Goal: Transaction & Acquisition: Purchase product/service

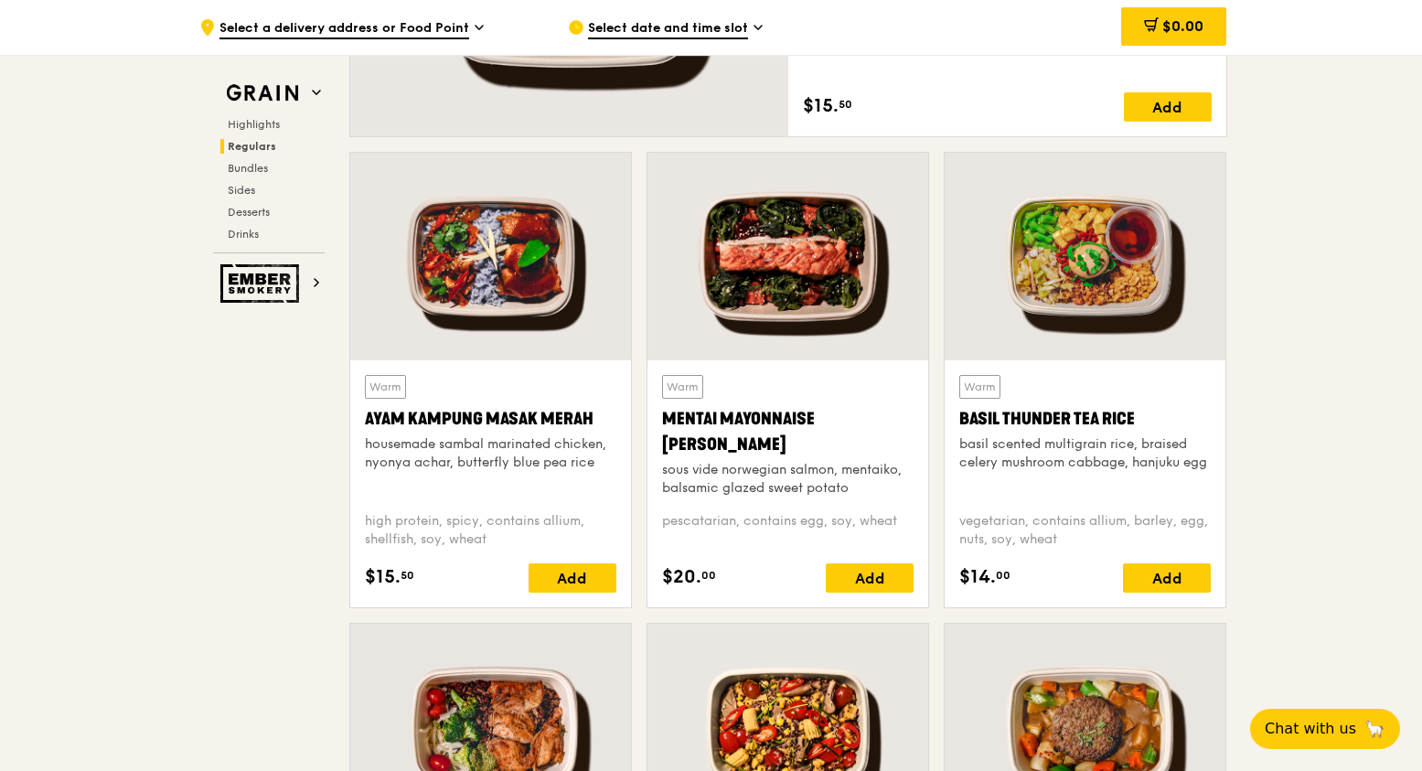
scroll to position [1646, 0]
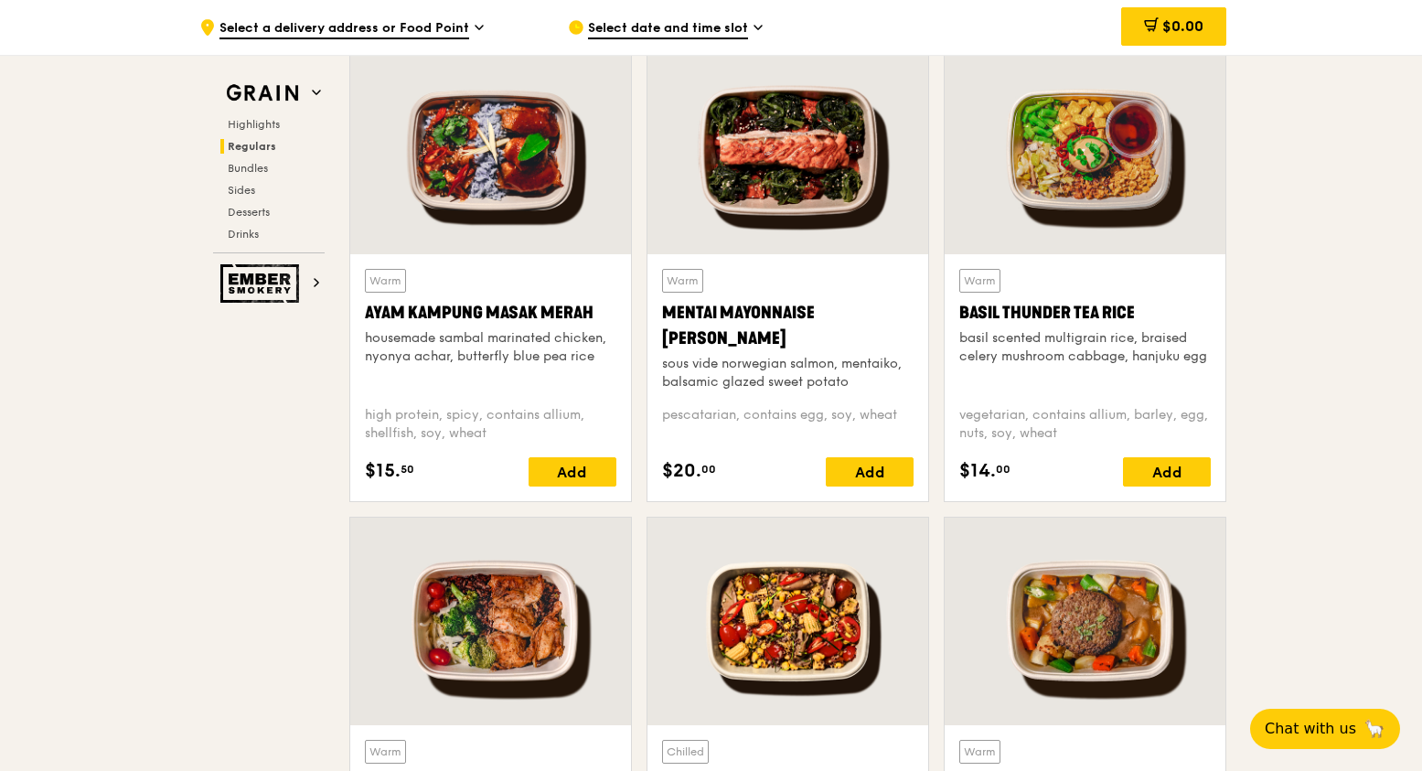
click at [719, 313] on div "Mentai Mayonnaise [PERSON_NAME]" at bounding box center [788, 325] width 252 height 51
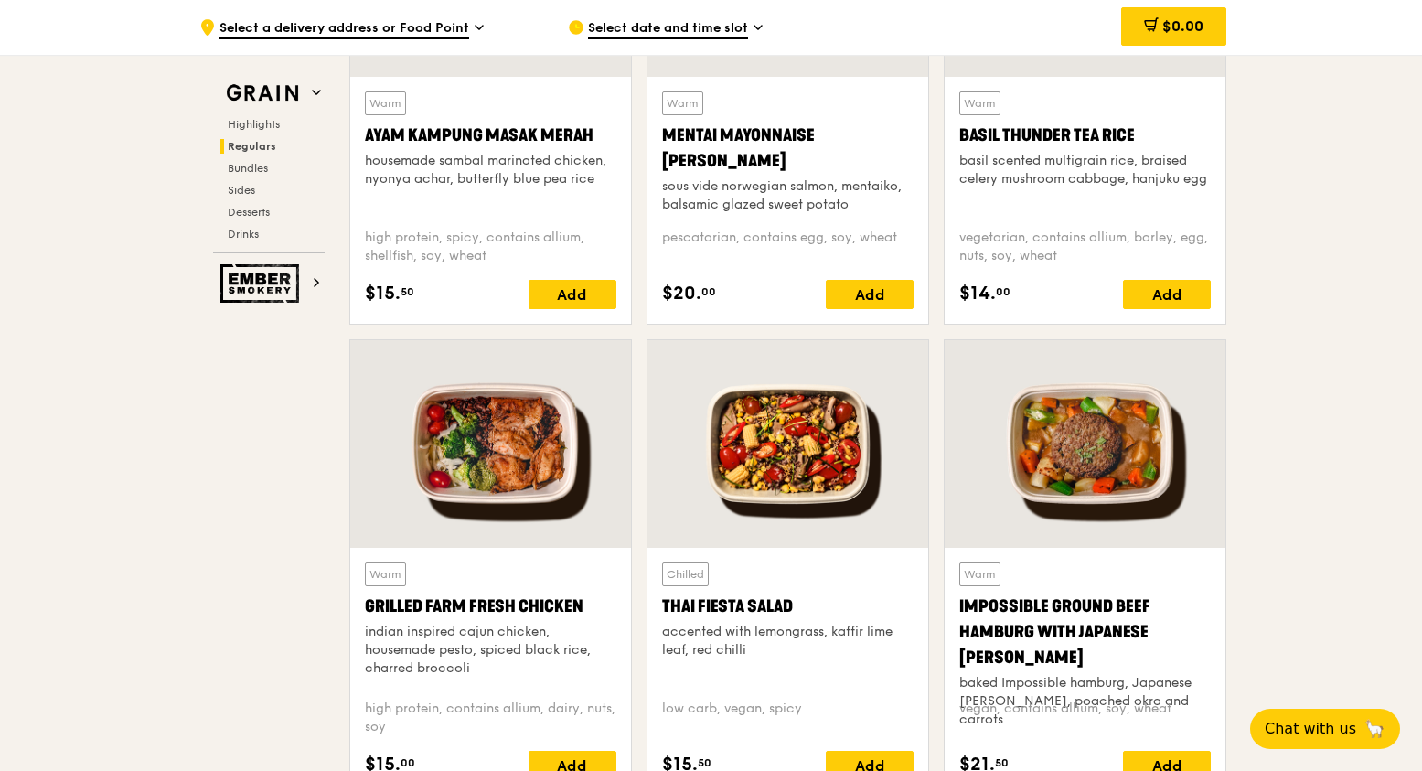
scroll to position [1921, 0]
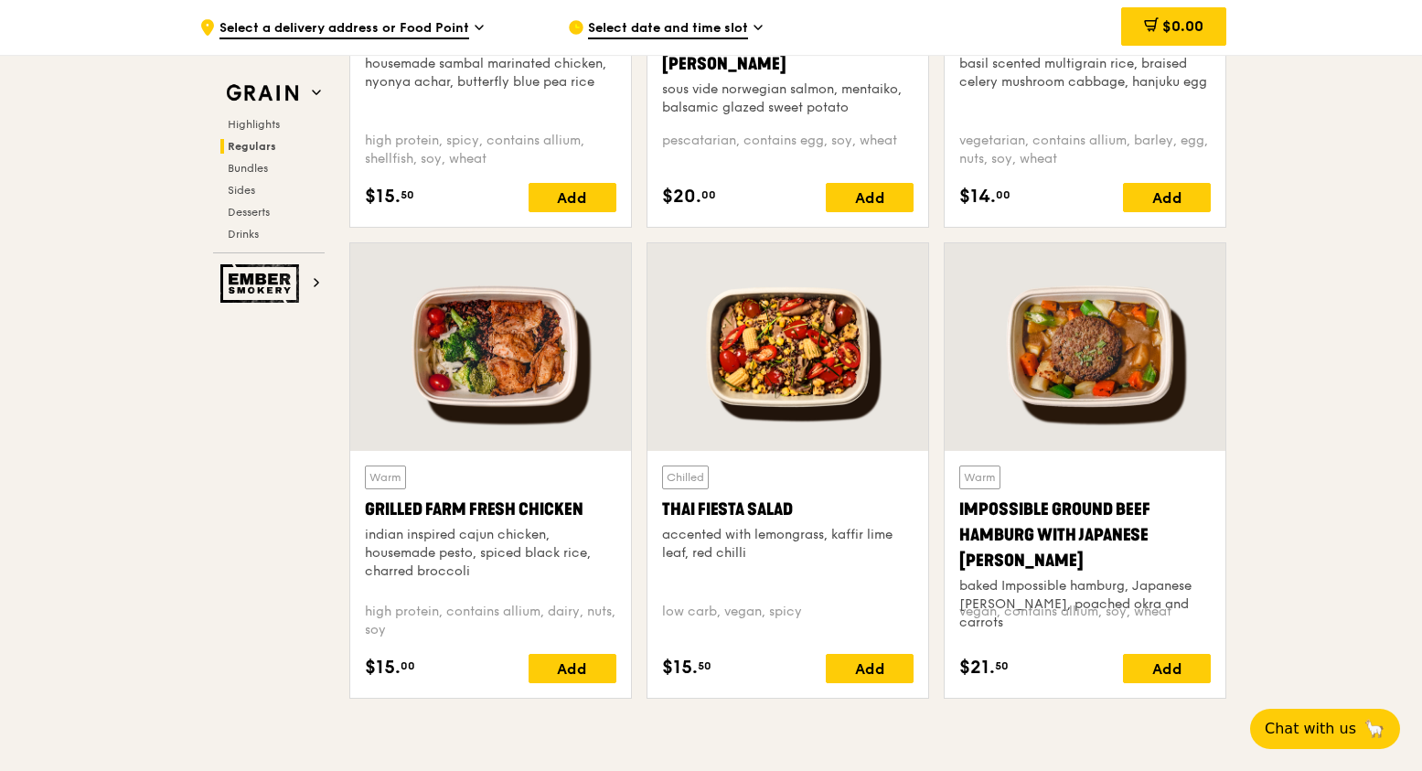
click at [745, 508] on div "Thai Fiesta Salad" at bounding box center [788, 510] width 252 height 26
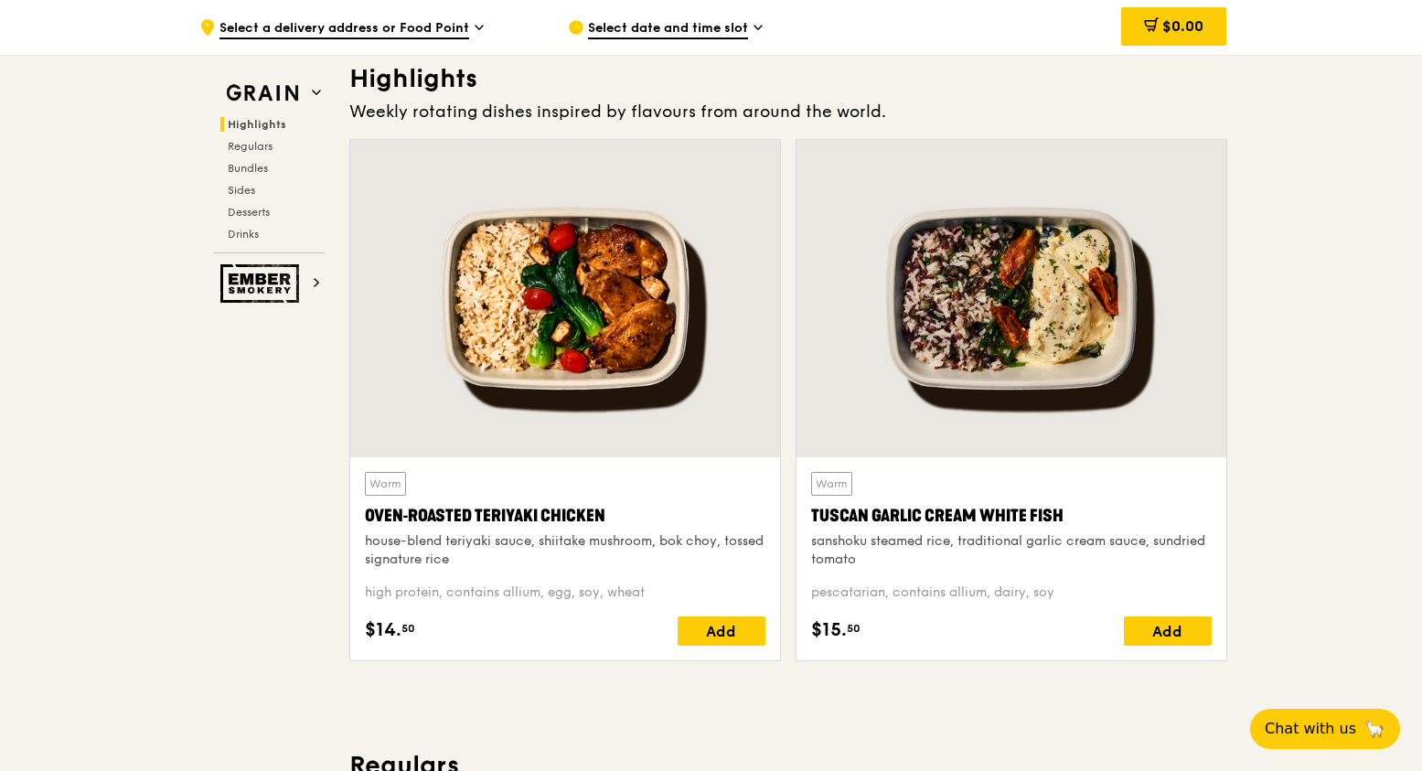
scroll to position [549, 0]
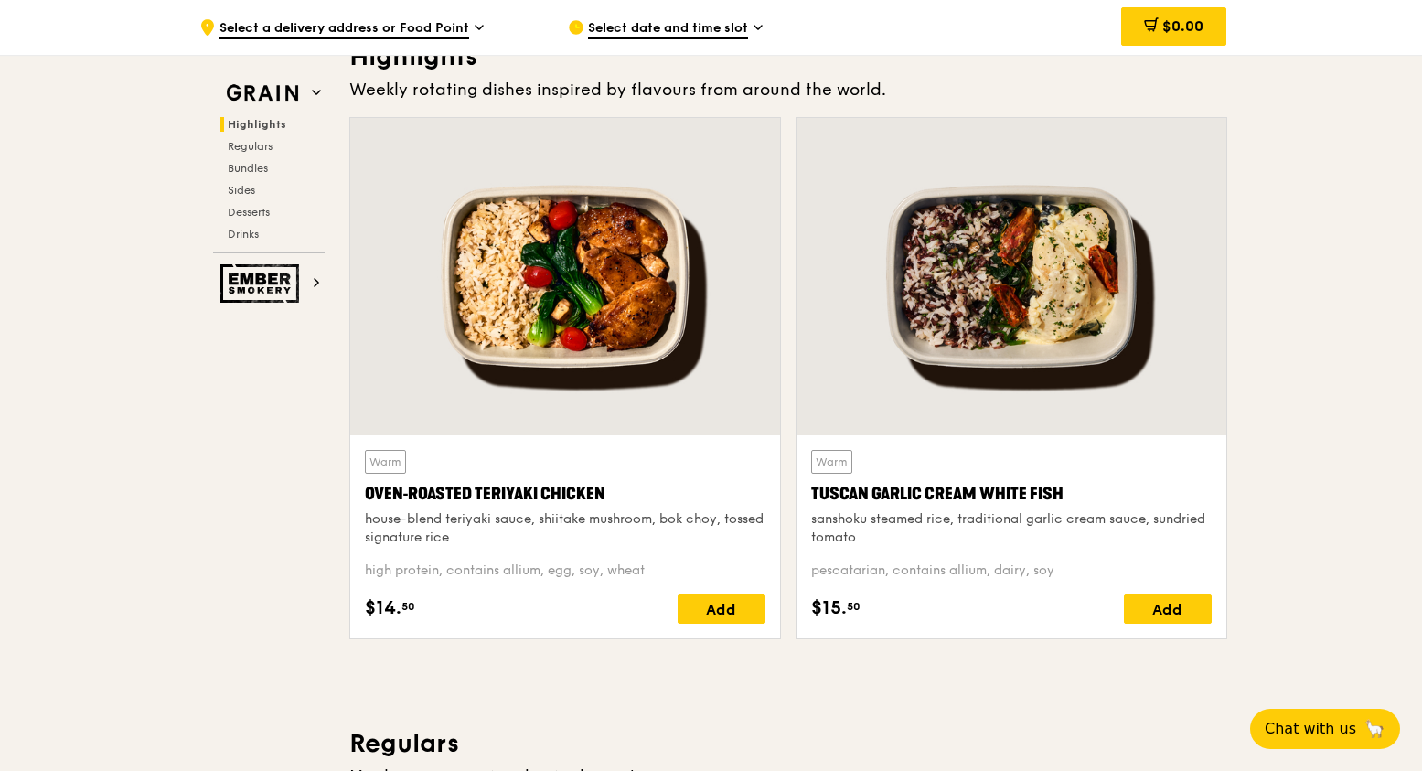
click at [927, 495] on div "Tuscan Garlic Cream White Fish" at bounding box center [1011, 494] width 401 height 26
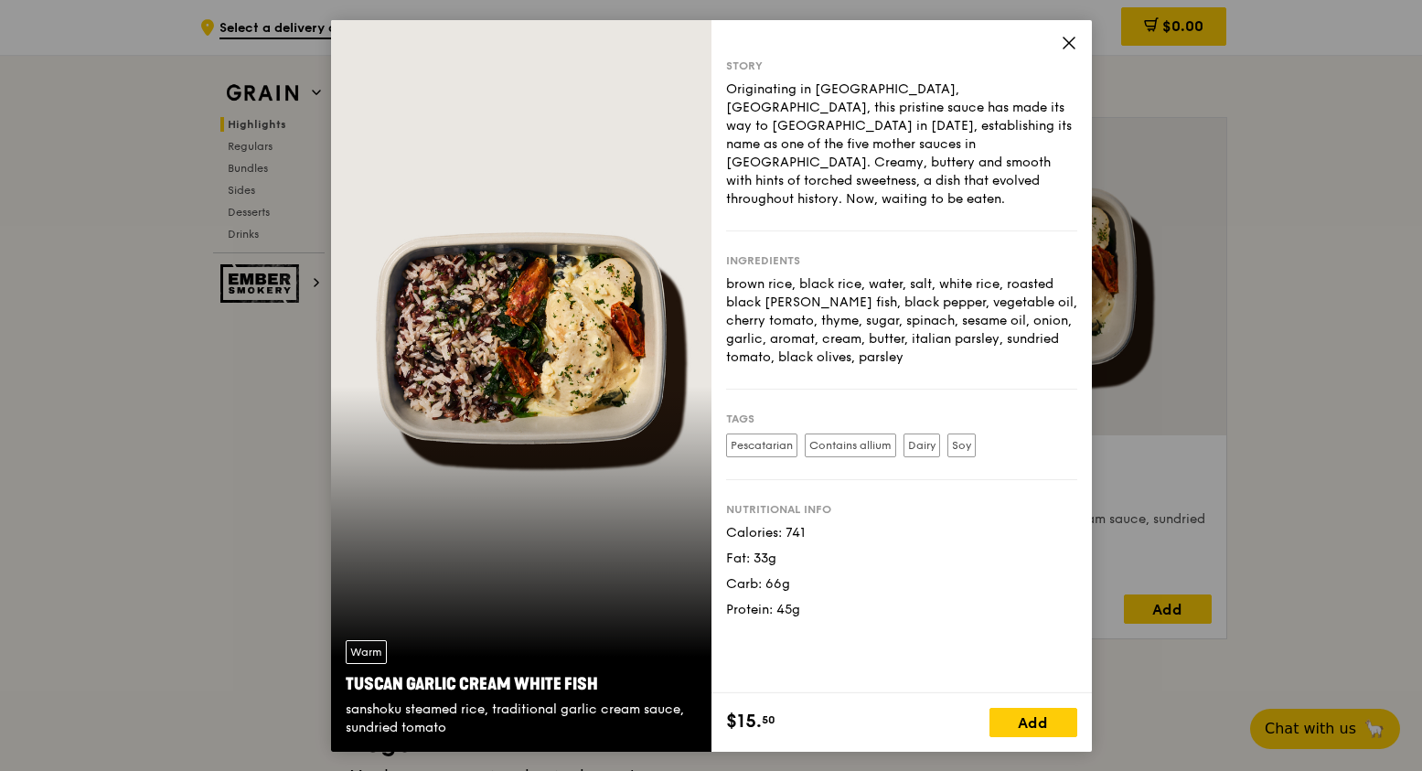
drag, startPoint x: 861, startPoint y: 425, endPoint x: 894, endPoint y: 422, distance: 33.1
click at [894, 434] on label "Contains allium" at bounding box center [850, 446] width 91 height 24
click at [986, 253] on div "Ingredients brown rice, black rice, water, salt, white rice, roasted black [PER…" at bounding box center [901, 310] width 351 height 158
click at [993, 284] on div "brown rice, black rice, water, salt, white rice, roasted black [PERSON_NAME] fi…" at bounding box center [901, 320] width 351 height 91
click at [1002, 333] on div "brown rice, black rice, water, salt, white rice, roasted black [PERSON_NAME] fi…" at bounding box center [901, 320] width 351 height 91
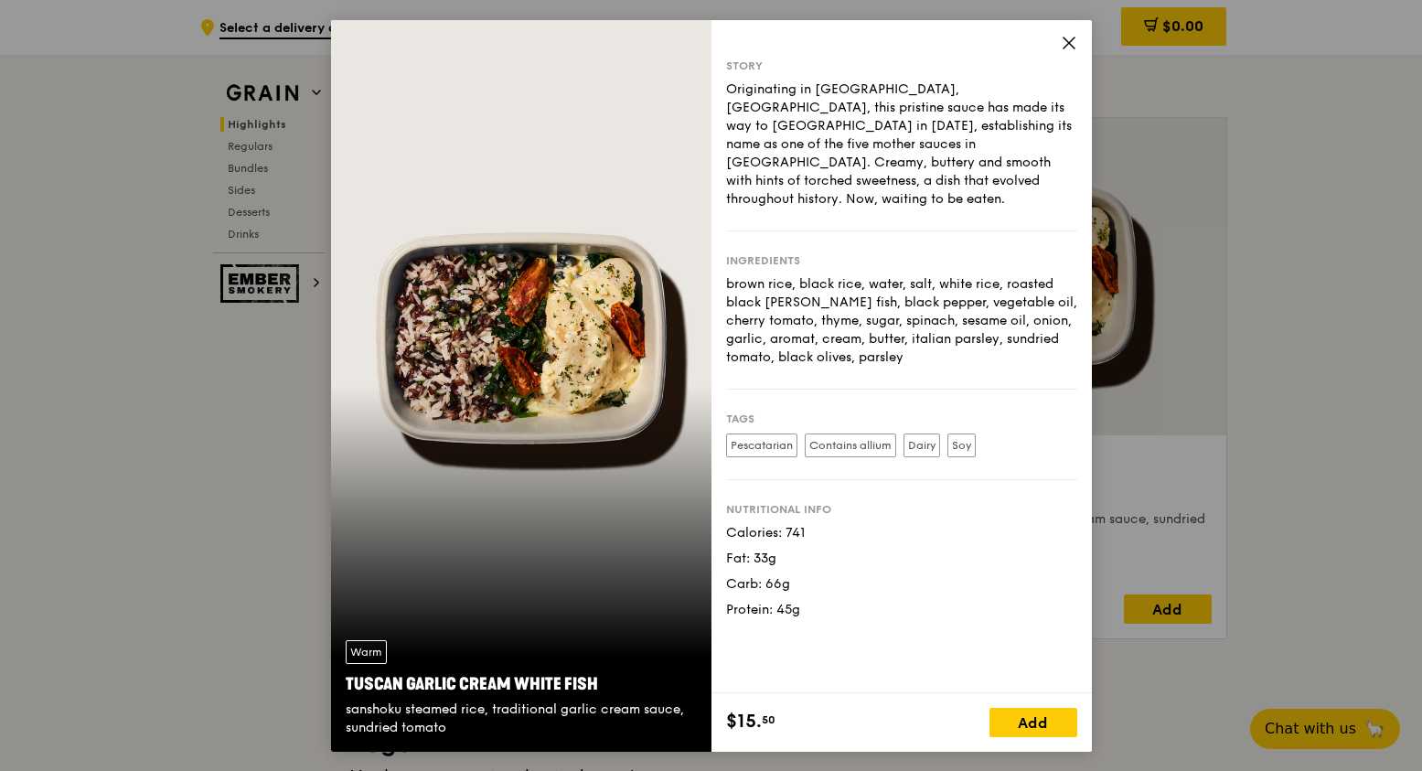
click at [1012, 328] on div "brown rice, black rice, water, salt, white rice, roasted black [PERSON_NAME] fi…" at bounding box center [901, 320] width 351 height 91
drag, startPoint x: 1003, startPoint y: 339, endPoint x: 723, endPoint y: 265, distance: 290.4
click at [723, 265] on div "Story Originating in [GEOGRAPHIC_DATA], [GEOGRAPHIC_DATA], this pristine sauce …" at bounding box center [902, 356] width 380 height 673
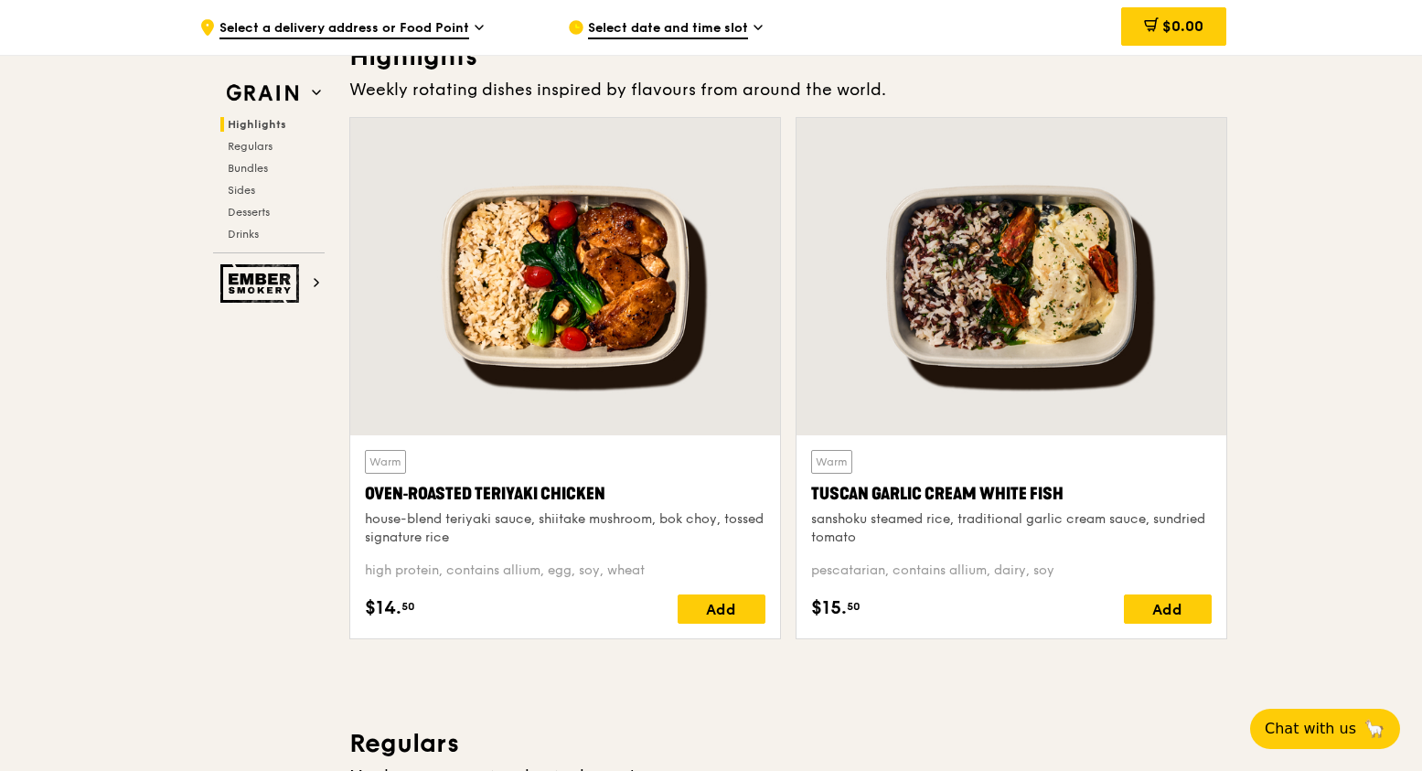
drag, startPoint x: 804, startPoint y: 486, endPoint x: 1067, endPoint y: 492, distance: 263.5
click at [1067, 492] on div "Warm Tuscan Garlic Cream White Fish sanshoku steamed rice, traditional garlic c…" at bounding box center [1012, 536] width 430 height 203
copy div "Tuscan Garlic Cream White Fish"
click at [267, 233] on h2 "Drinks" at bounding box center [272, 234] width 104 height 15
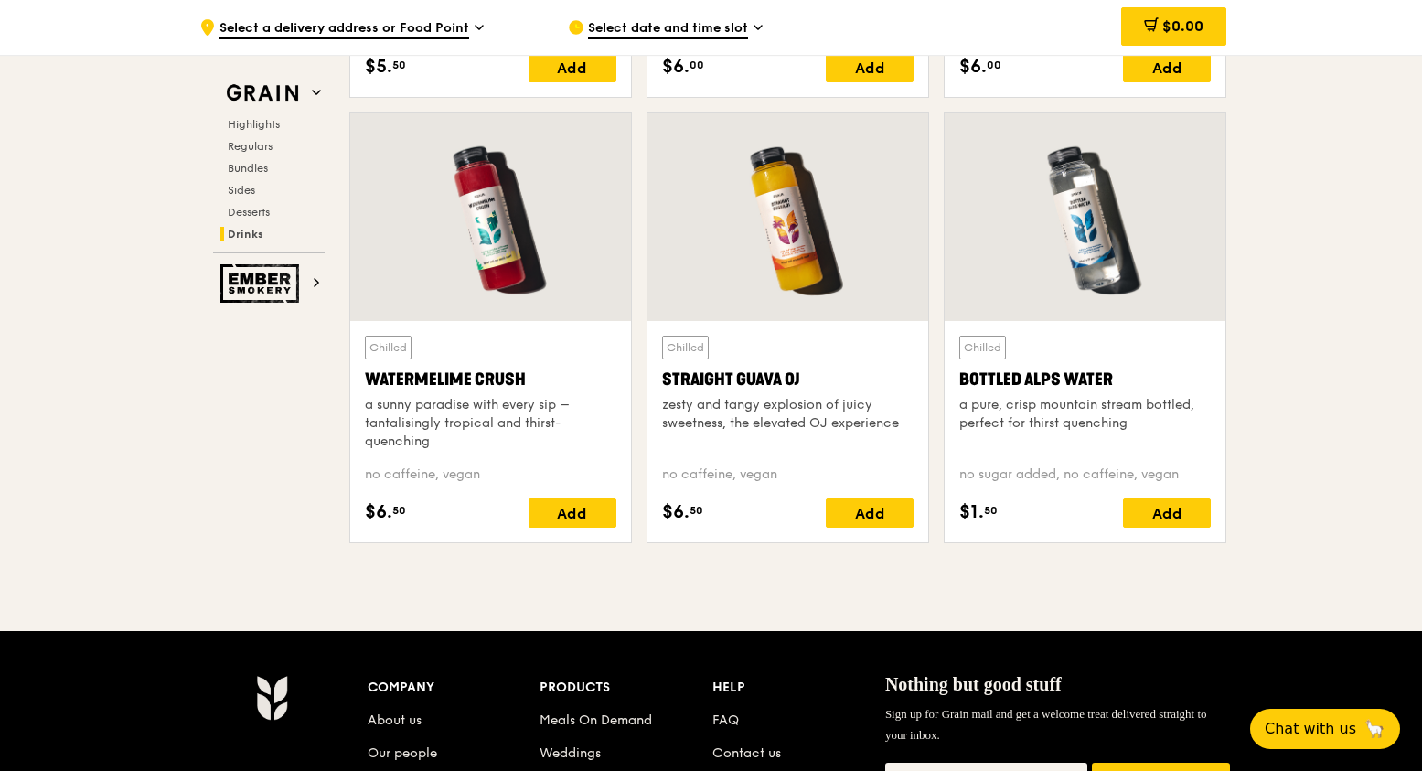
scroll to position [7242, 0]
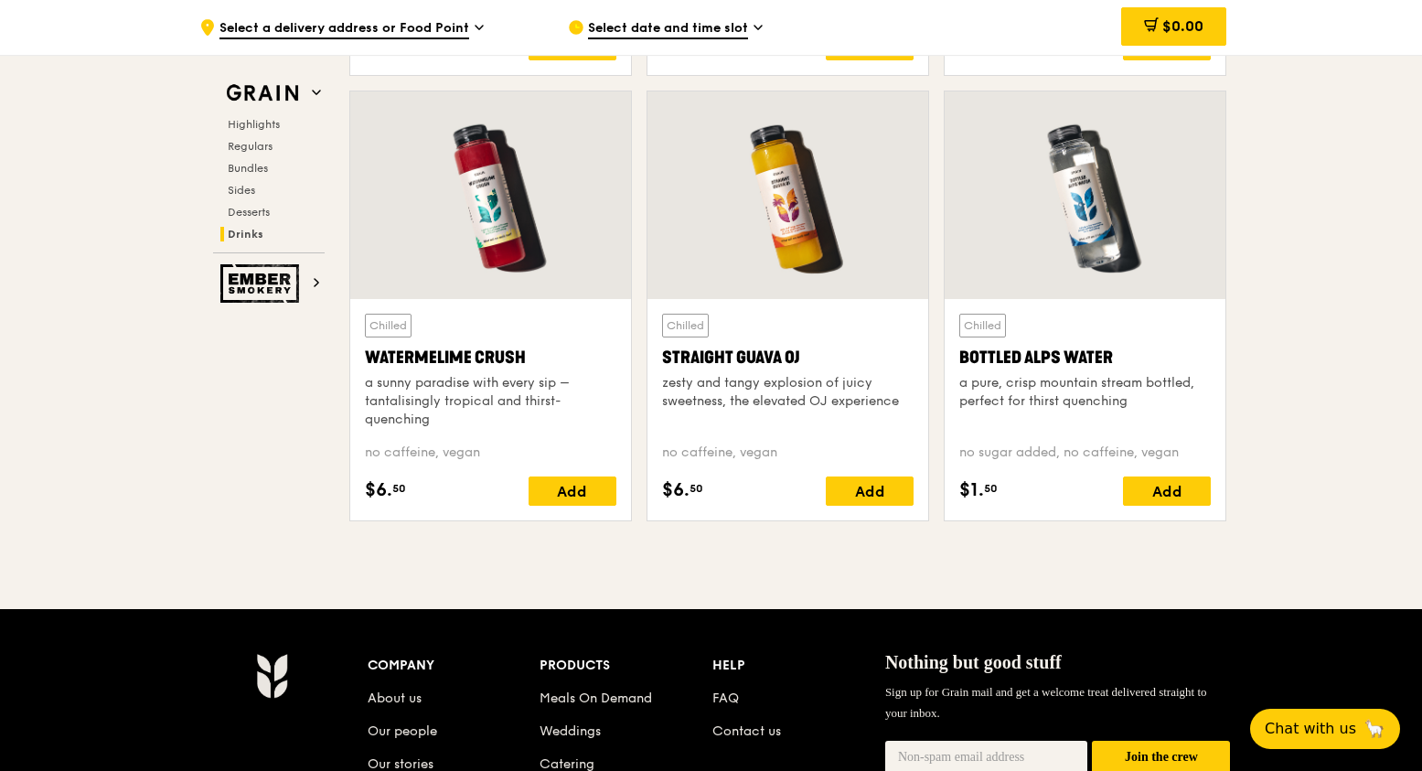
drag, startPoint x: 359, startPoint y: 361, endPoint x: 553, endPoint y: 358, distance: 193.9
click at [553, 358] on div "Chilled Watermelime Crush a sunny paradise with every sip – tantalisingly tropi…" at bounding box center [490, 409] width 281 height 221
copy div "Watermelime Crush"
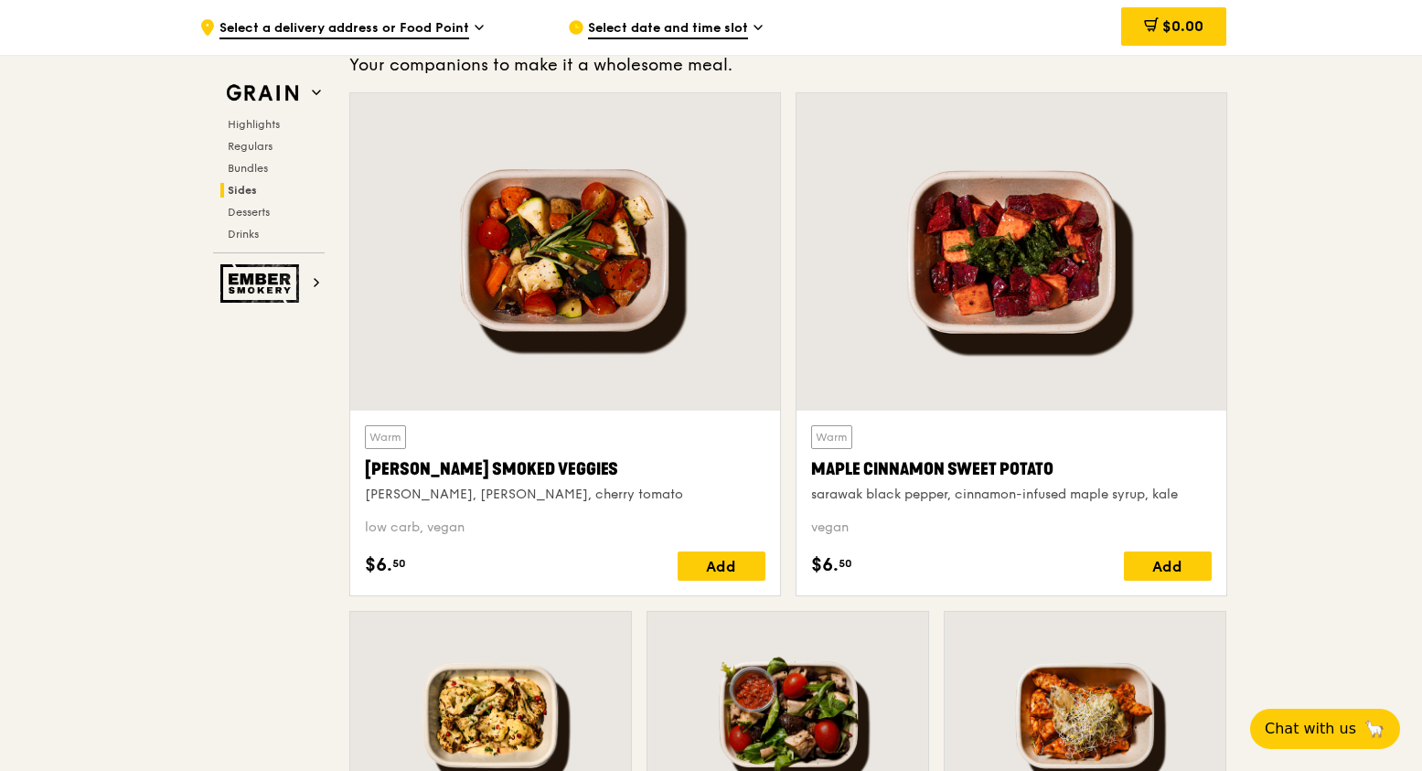
scroll to position [4224, 0]
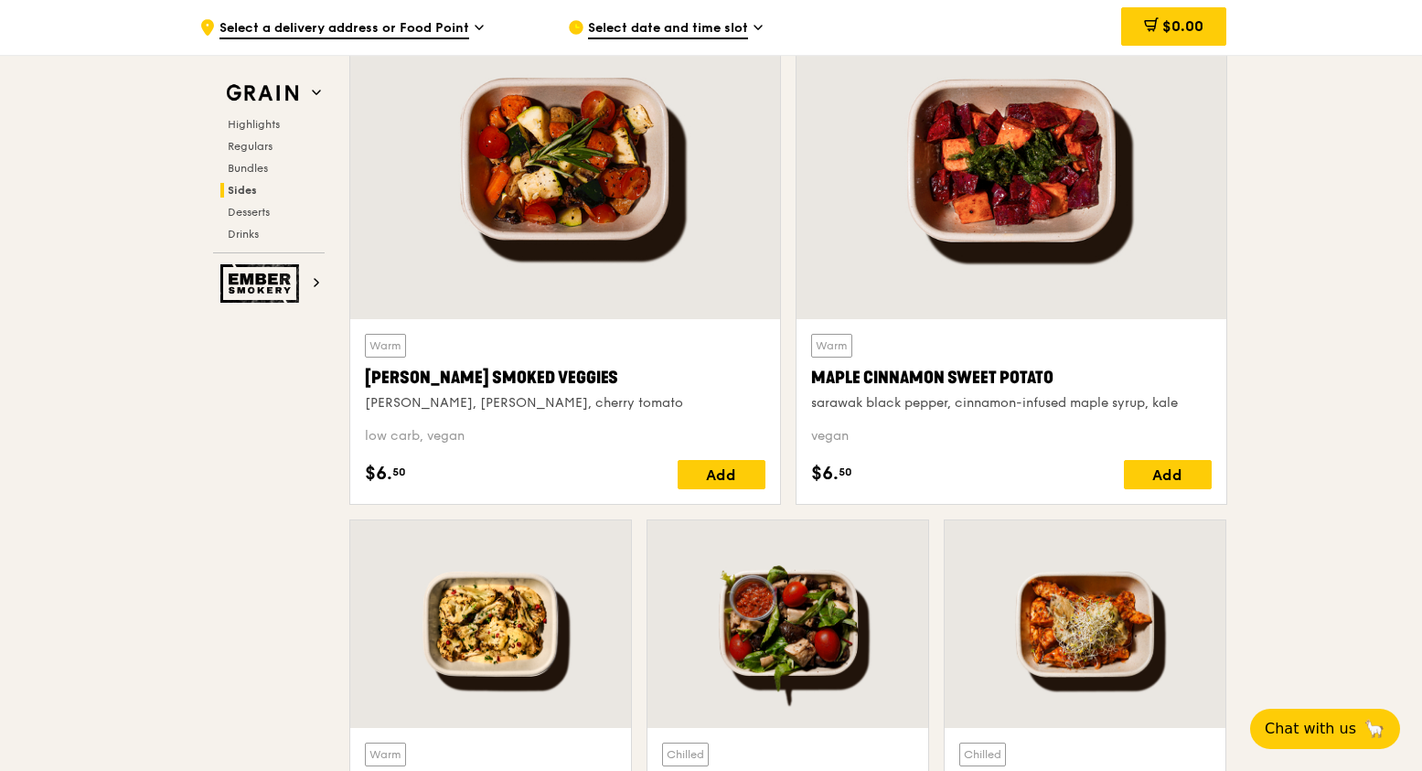
click at [1026, 378] on div "Maple Cinnamon Sweet Potato" at bounding box center [1011, 378] width 401 height 26
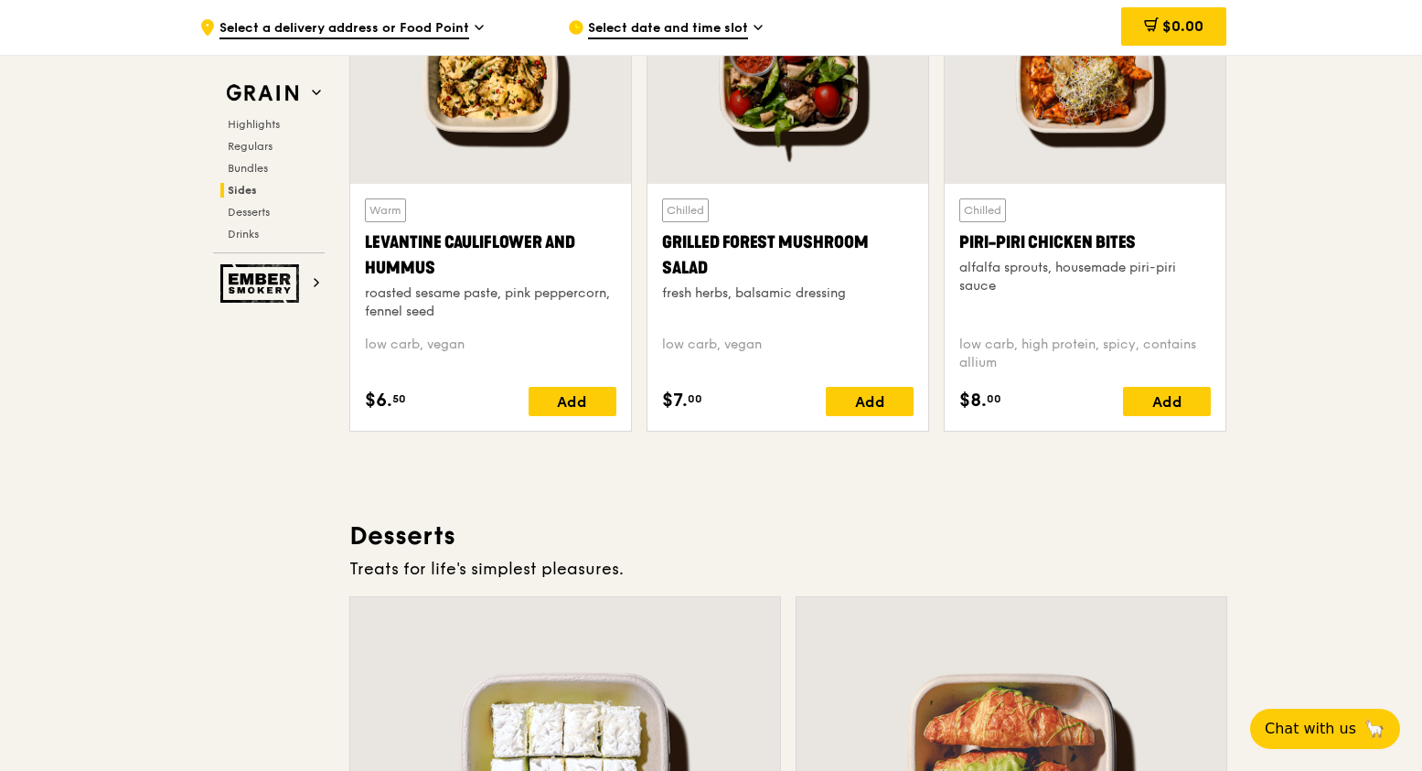
scroll to position [4681, 0]
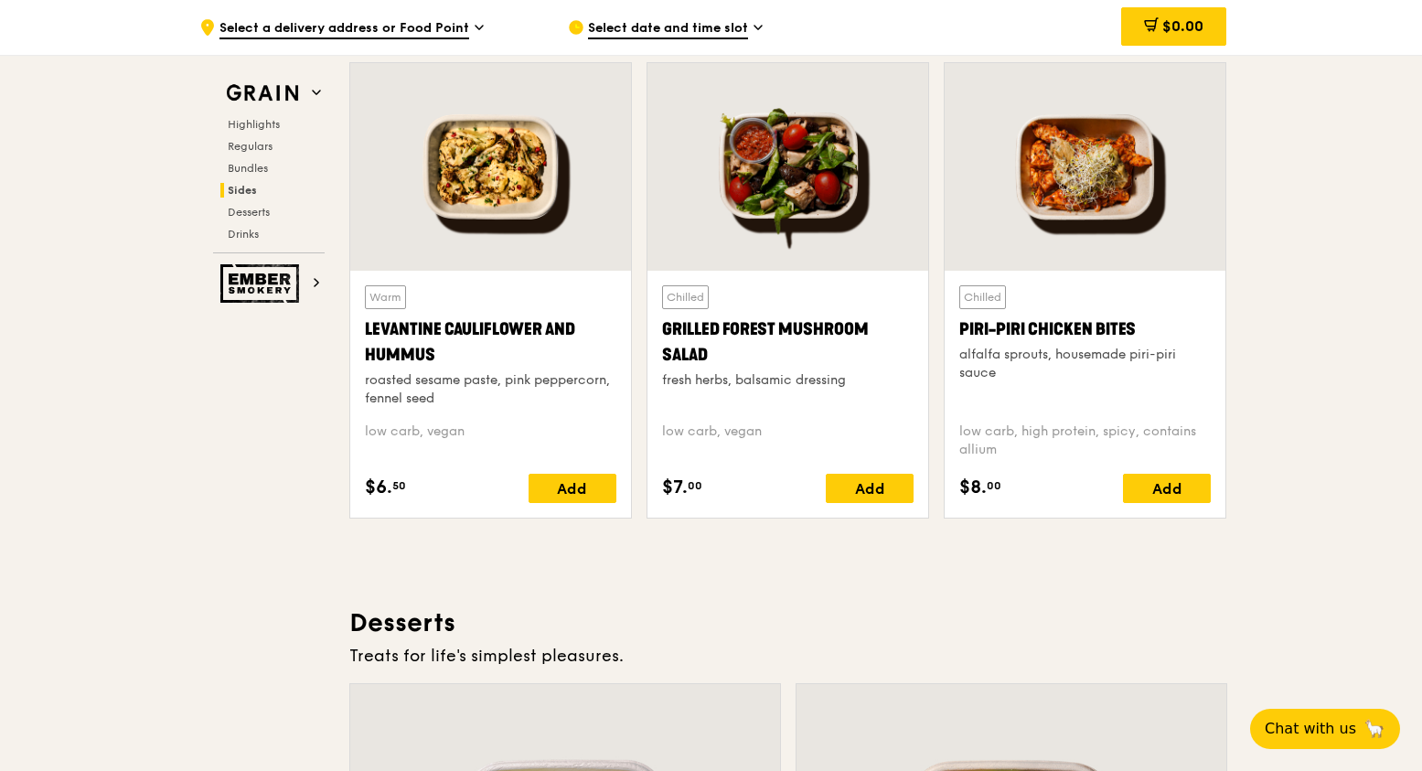
click at [1070, 268] on div at bounding box center [1085, 167] width 281 height 208
click at [444, 223] on div at bounding box center [490, 167] width 281 height 208
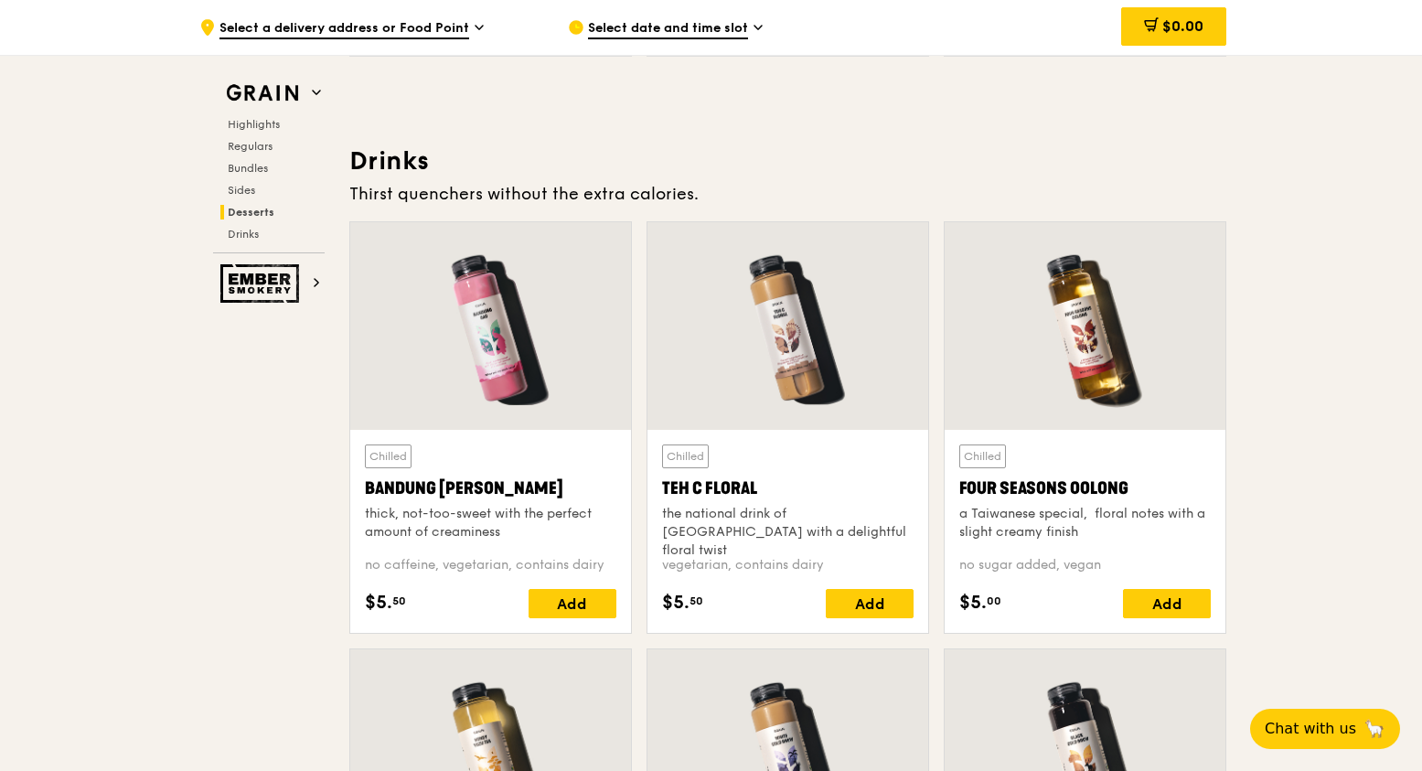
scroll to position [6419, 0]
